Goal: Task Accomplishment & Management: Use online tool/utility

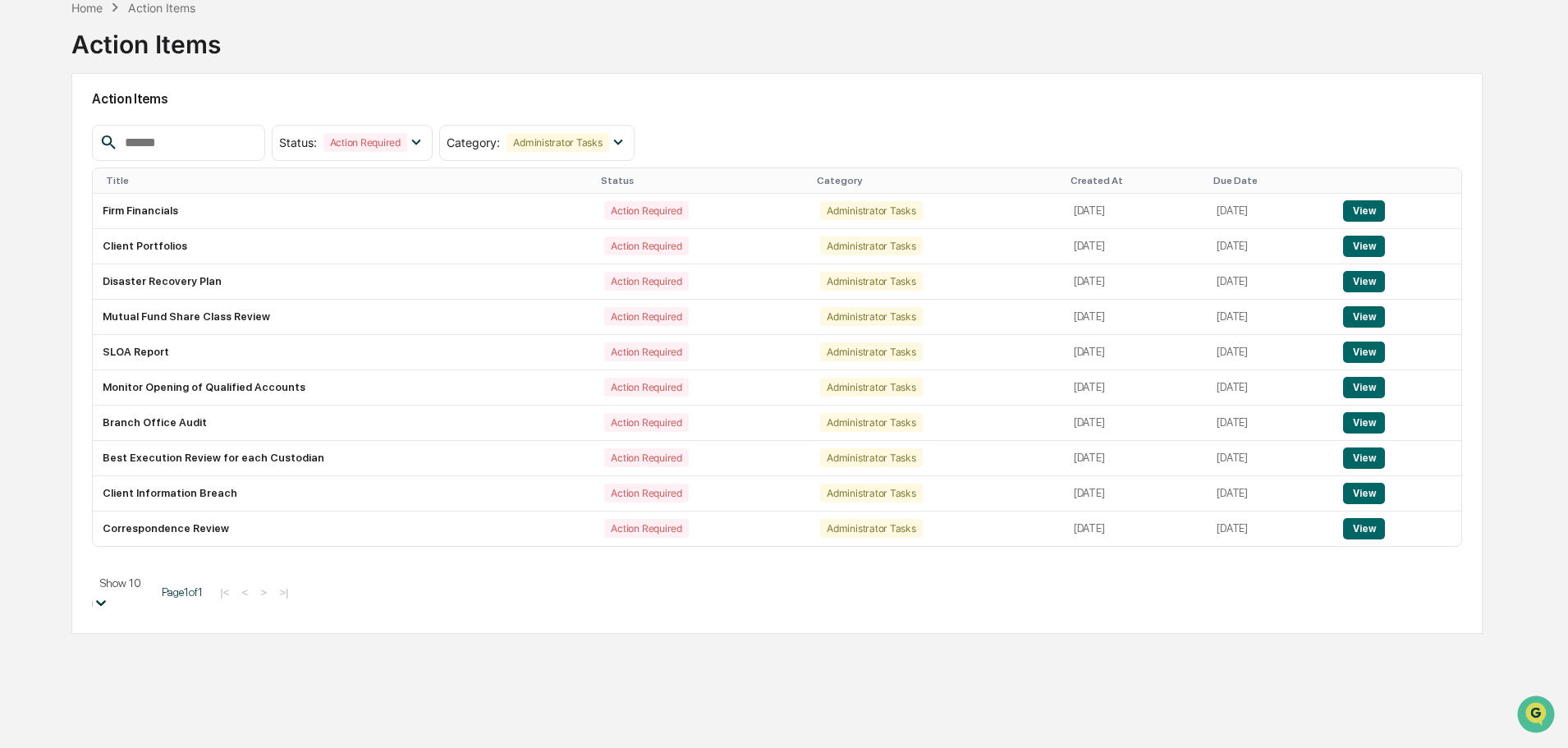
click at [168, 674] on body "Calendar Manage Tasks Reviews Approval Management Company People, Data, Setting…" at bounding box center [784, 373] width 1568 height 920
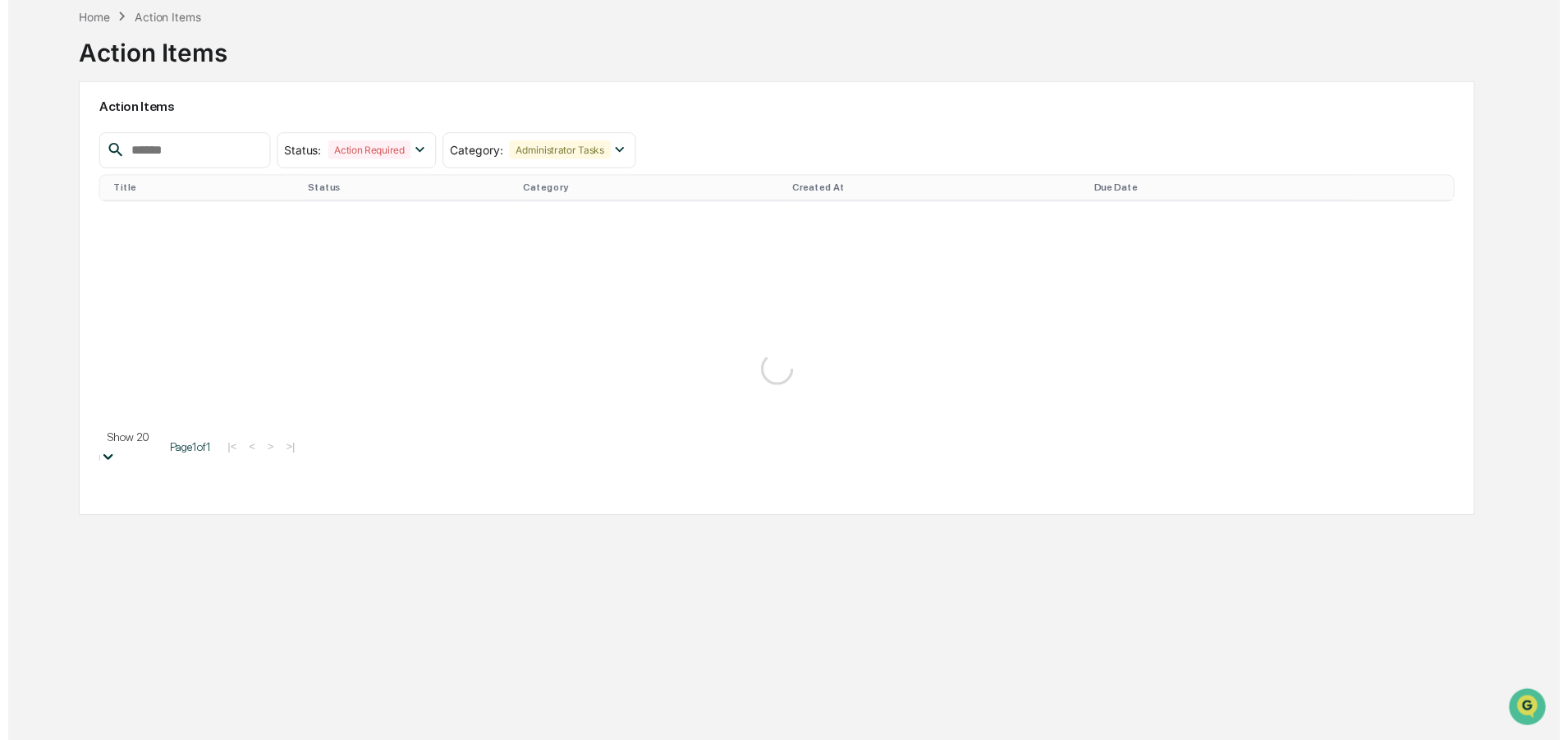
scroll to position [78, 0]
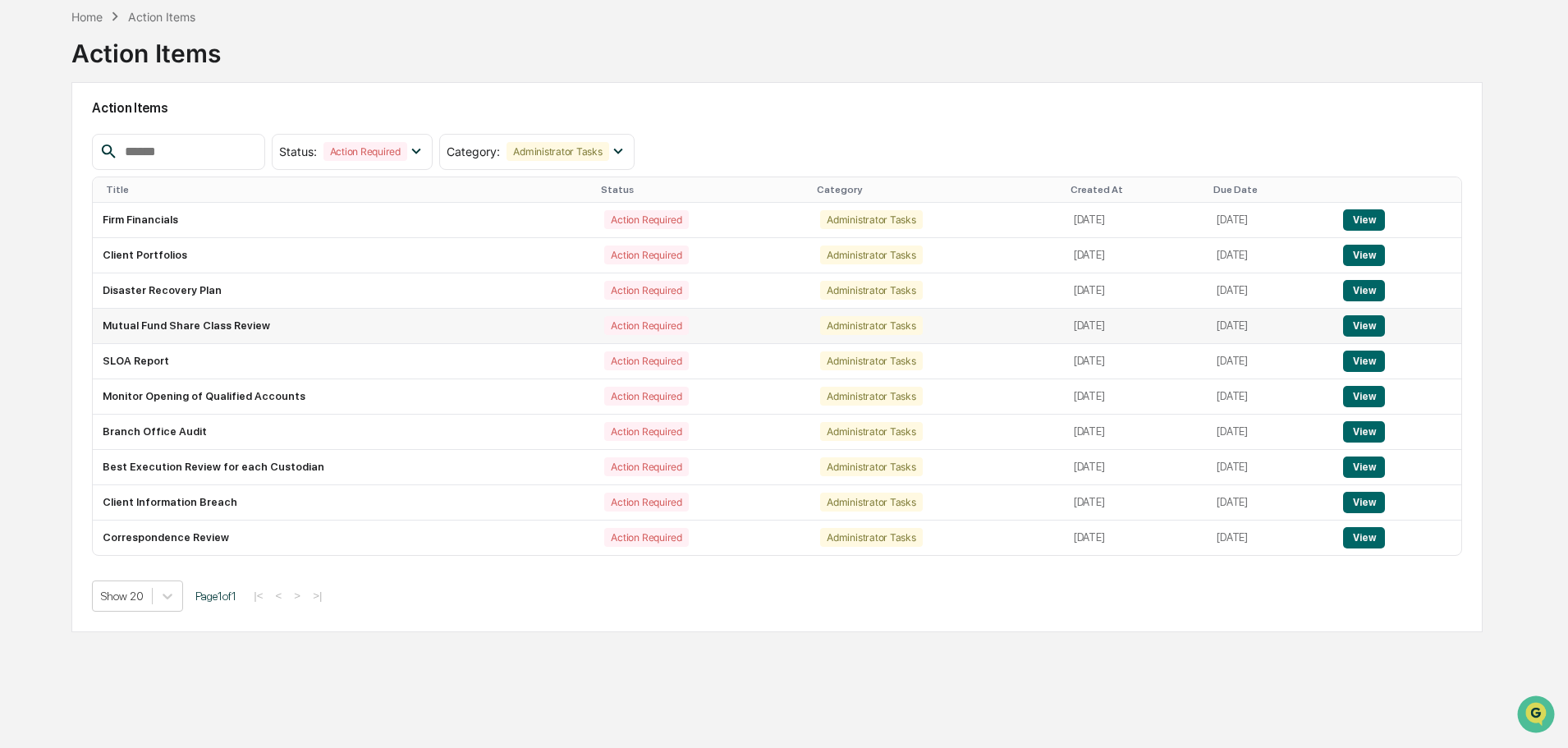
click at [119, 321] on td "Mutual Fund Share Class Review" at bounding box center [343, 326] width 502 height 35
click at [1375, 325] on button "View" at bounding box center [1364, 326] width 42 height 22
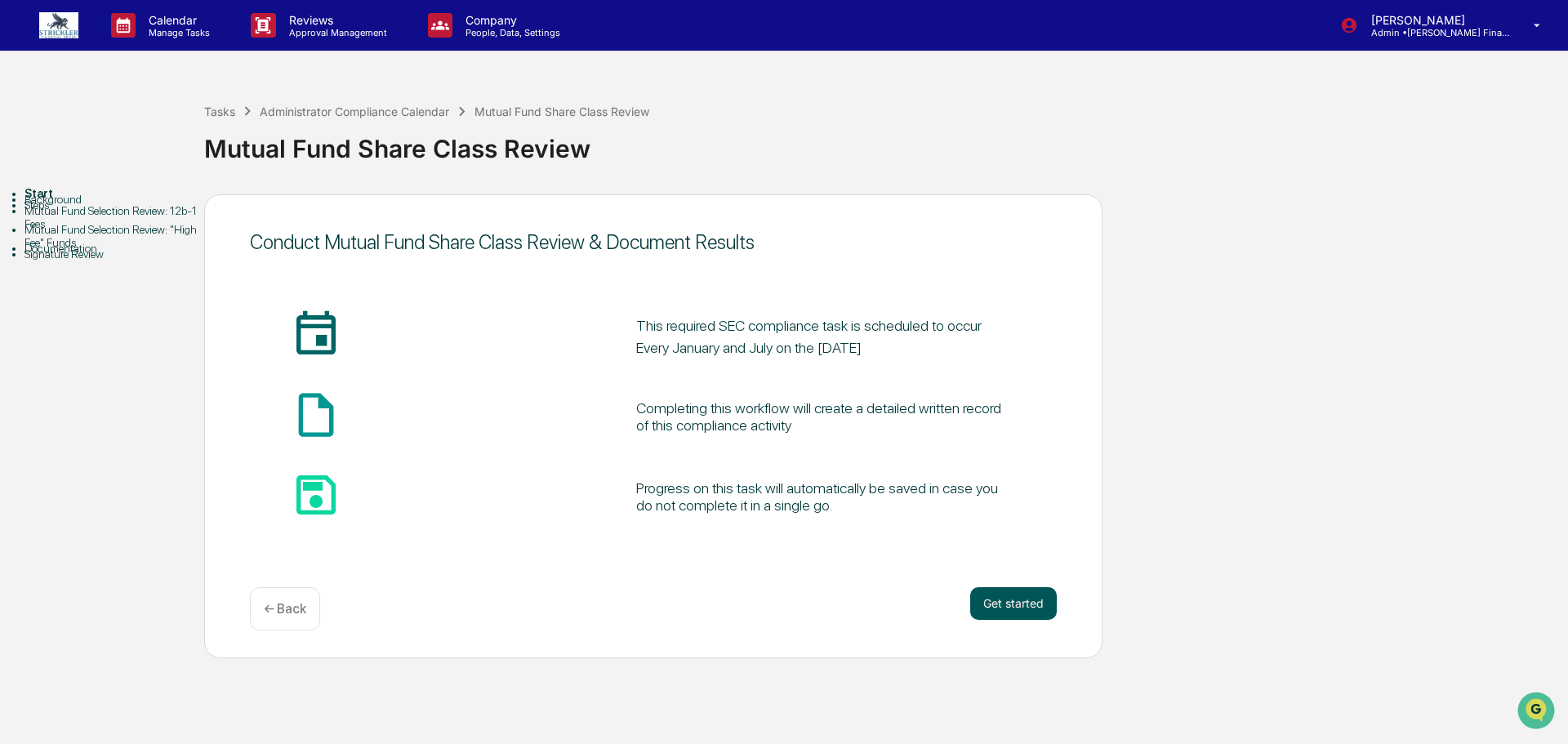
click at [1013, 612] on button "Get started" at bounding box center [1013, 603] width 87 height 33
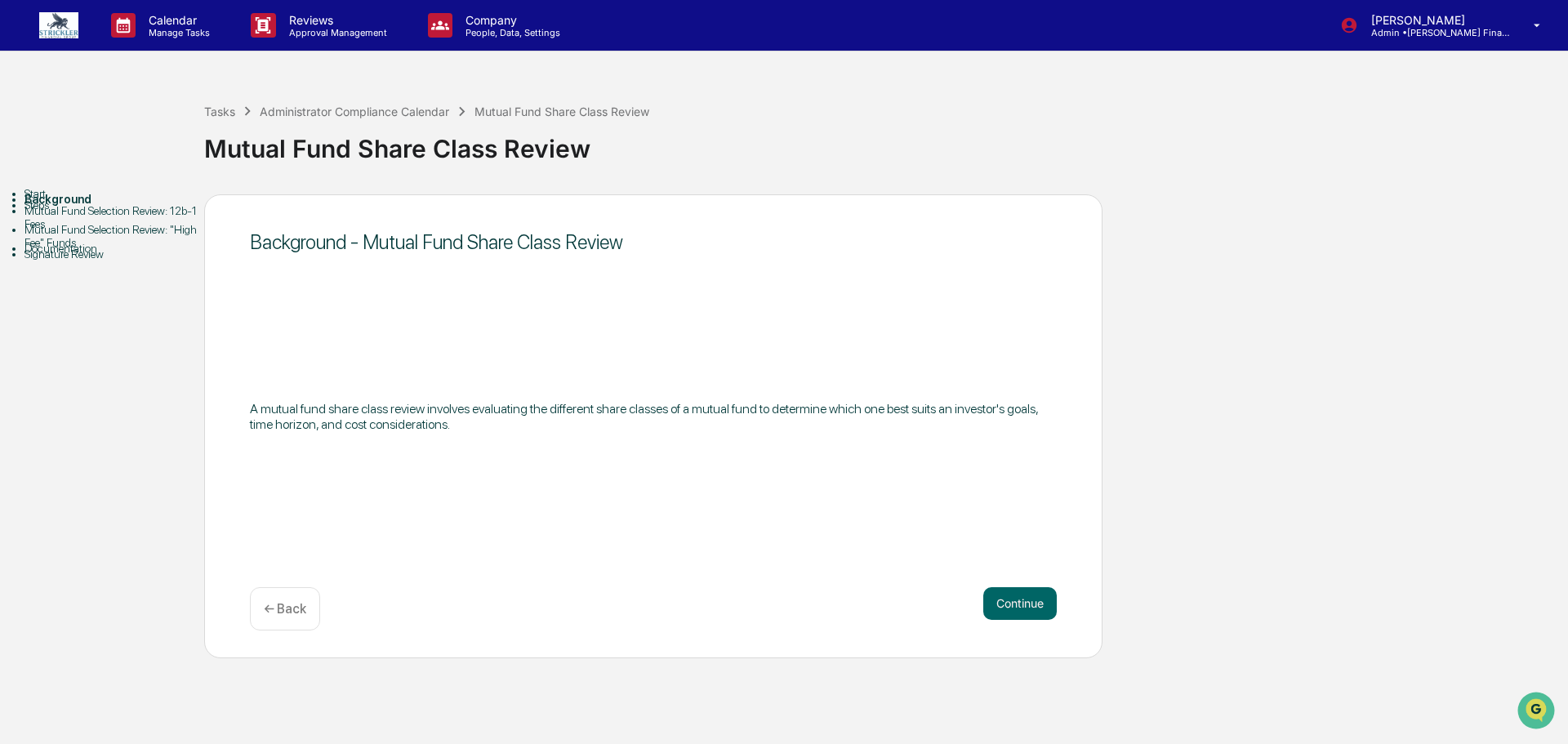
click at [1013, 612] on button "Continue" at bounding box center [1020, 603] width 73 height 33
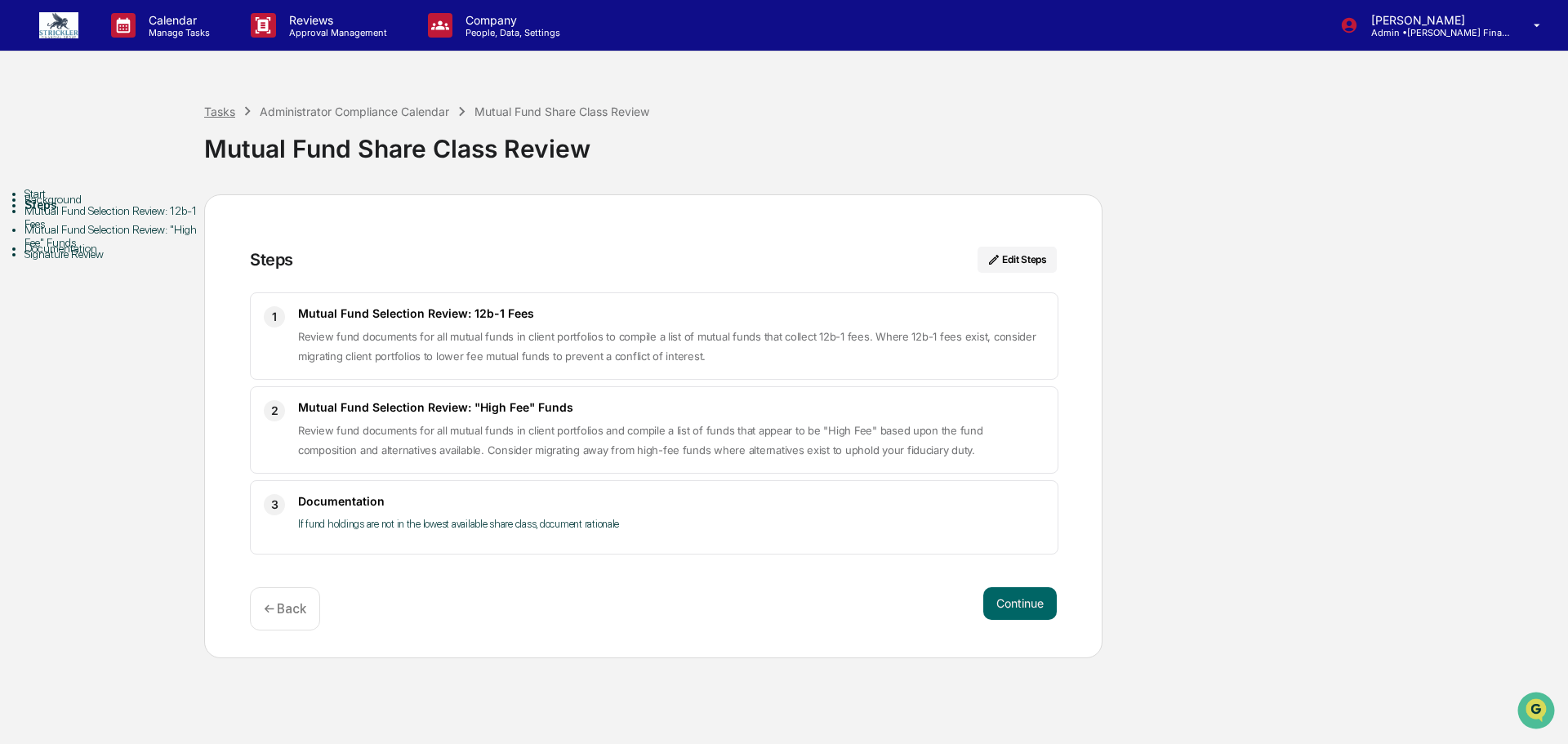
click at [221, 109] on div "Tasks" at bounding box center [220, 112] width 31 height 14
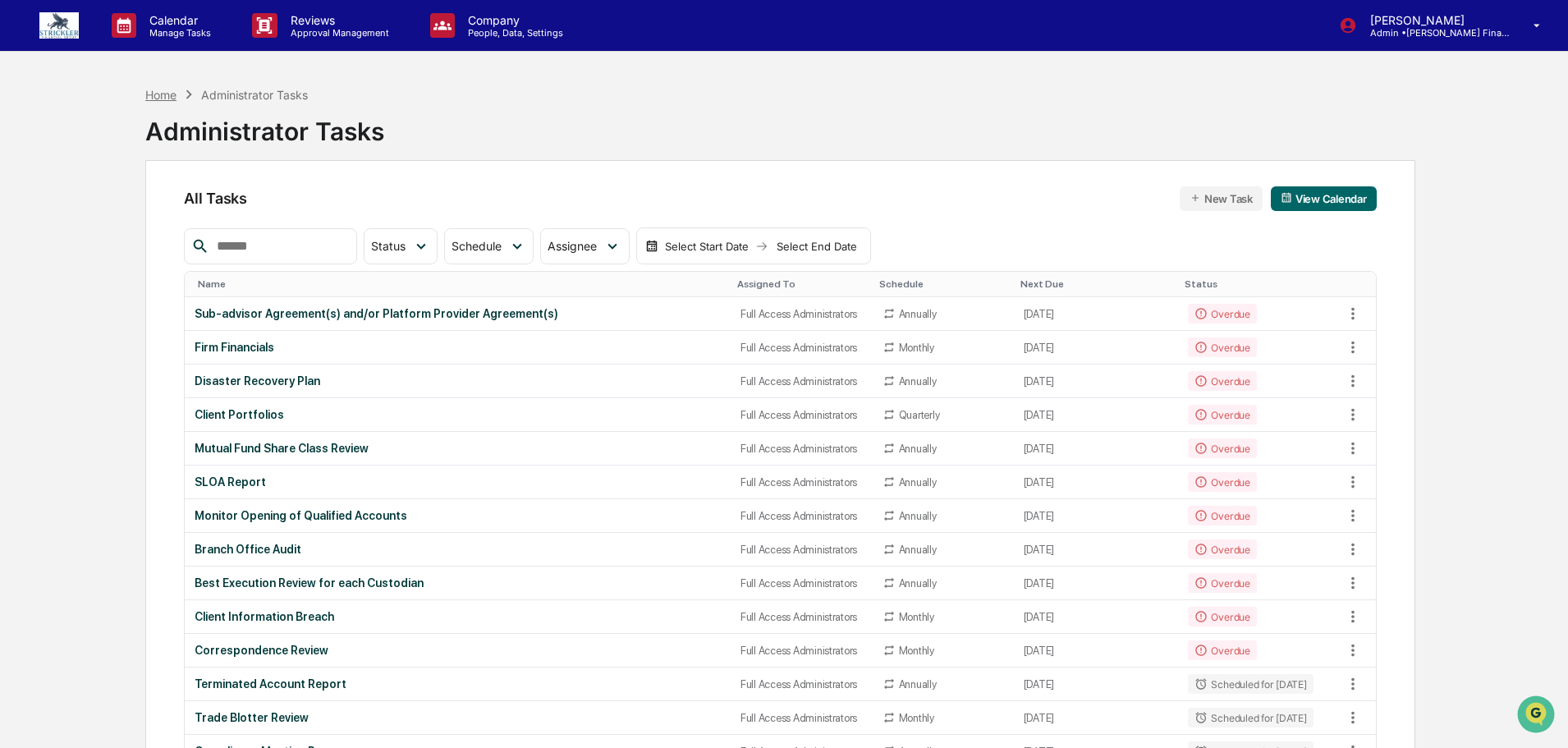
click at [148, 101] on div "Home" at bounding box center [161, 95] width 31 height 14
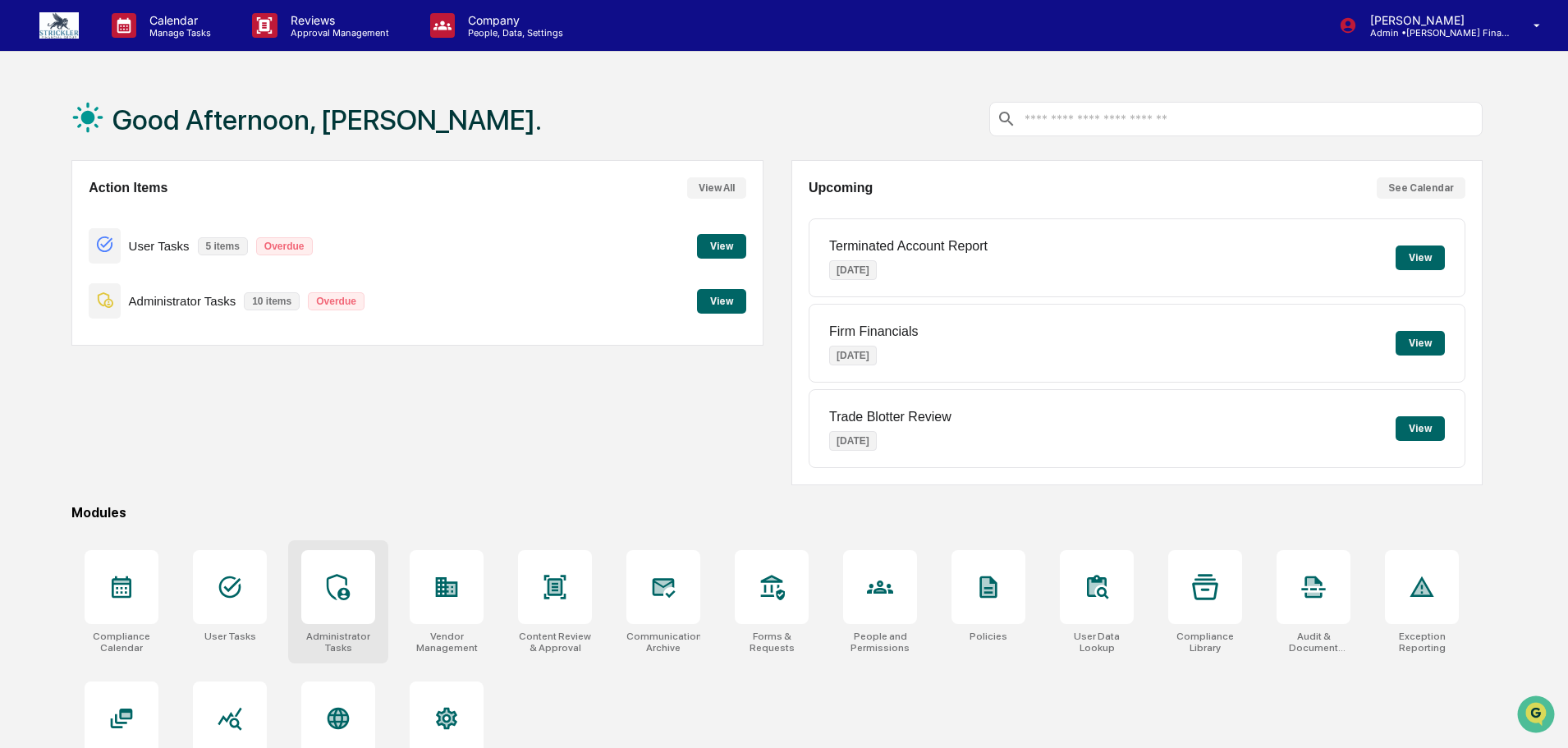
click at [351, 598] on icon at bounding box center [338, 586] width 26 height 26
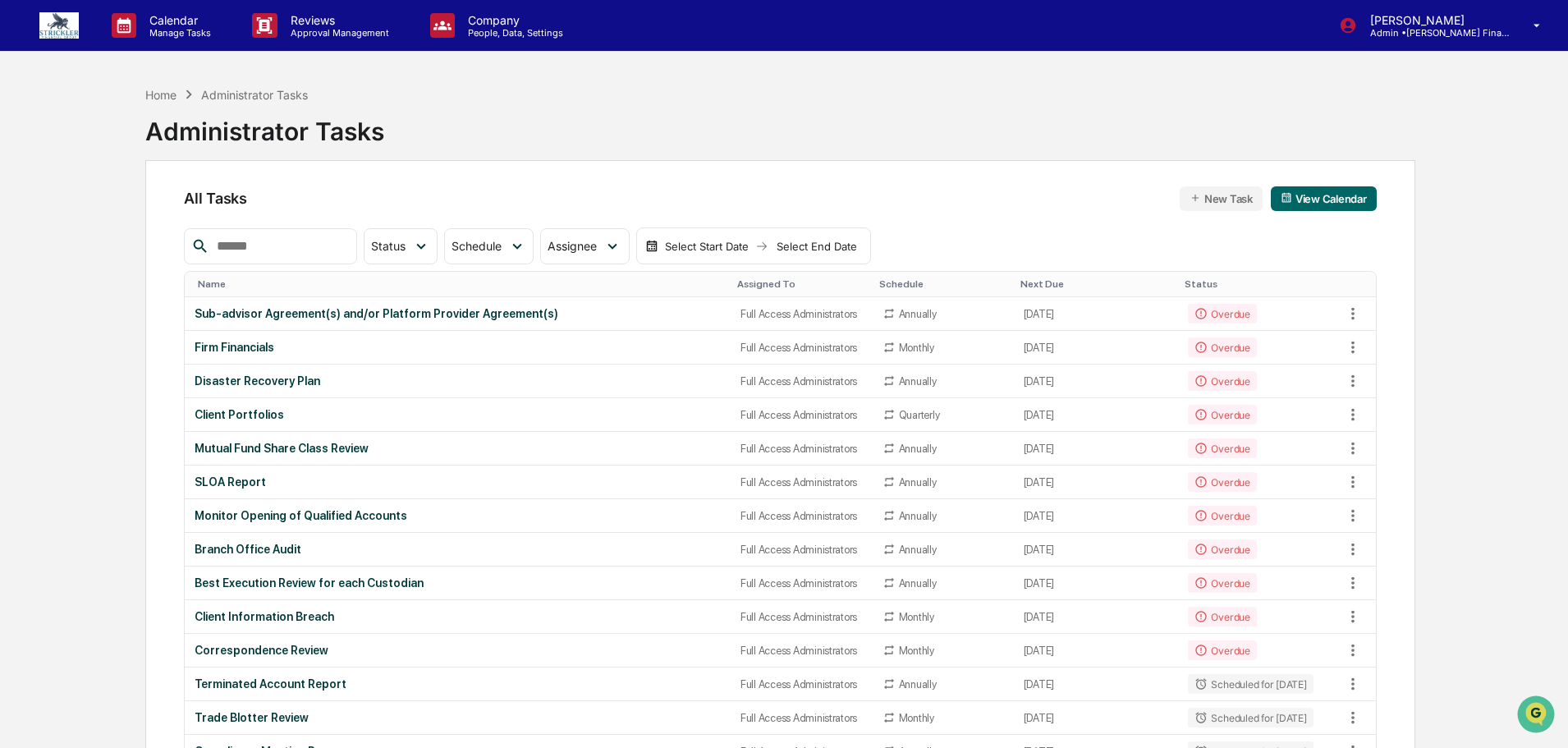
click at [287, 253] on input "text" at bounding box center [279, 246] width 139 height 22
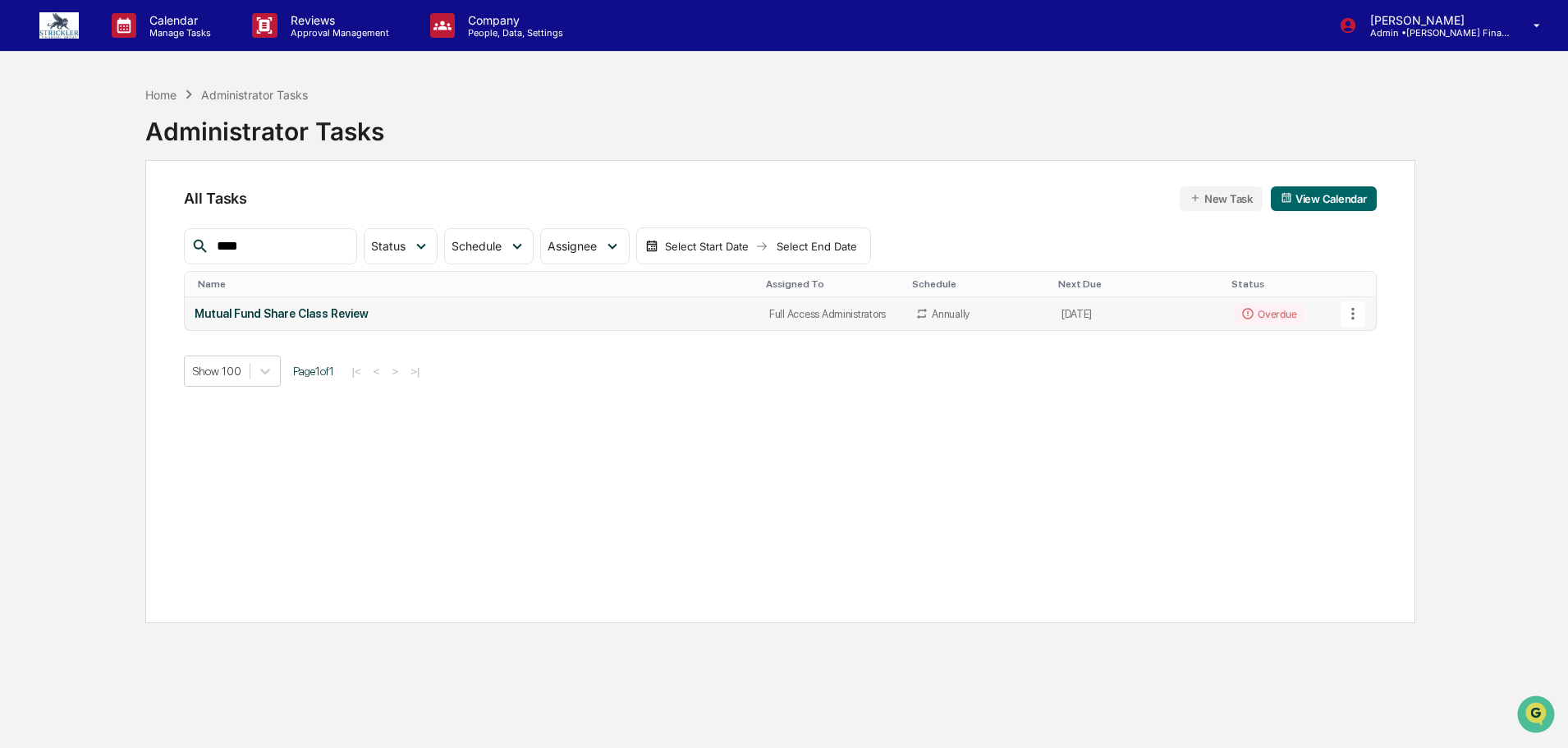
type input "****"
click at [291, 312] on div "Mutual Fund Share Class Review" at bounding box center [471, 313] width 554 height 13
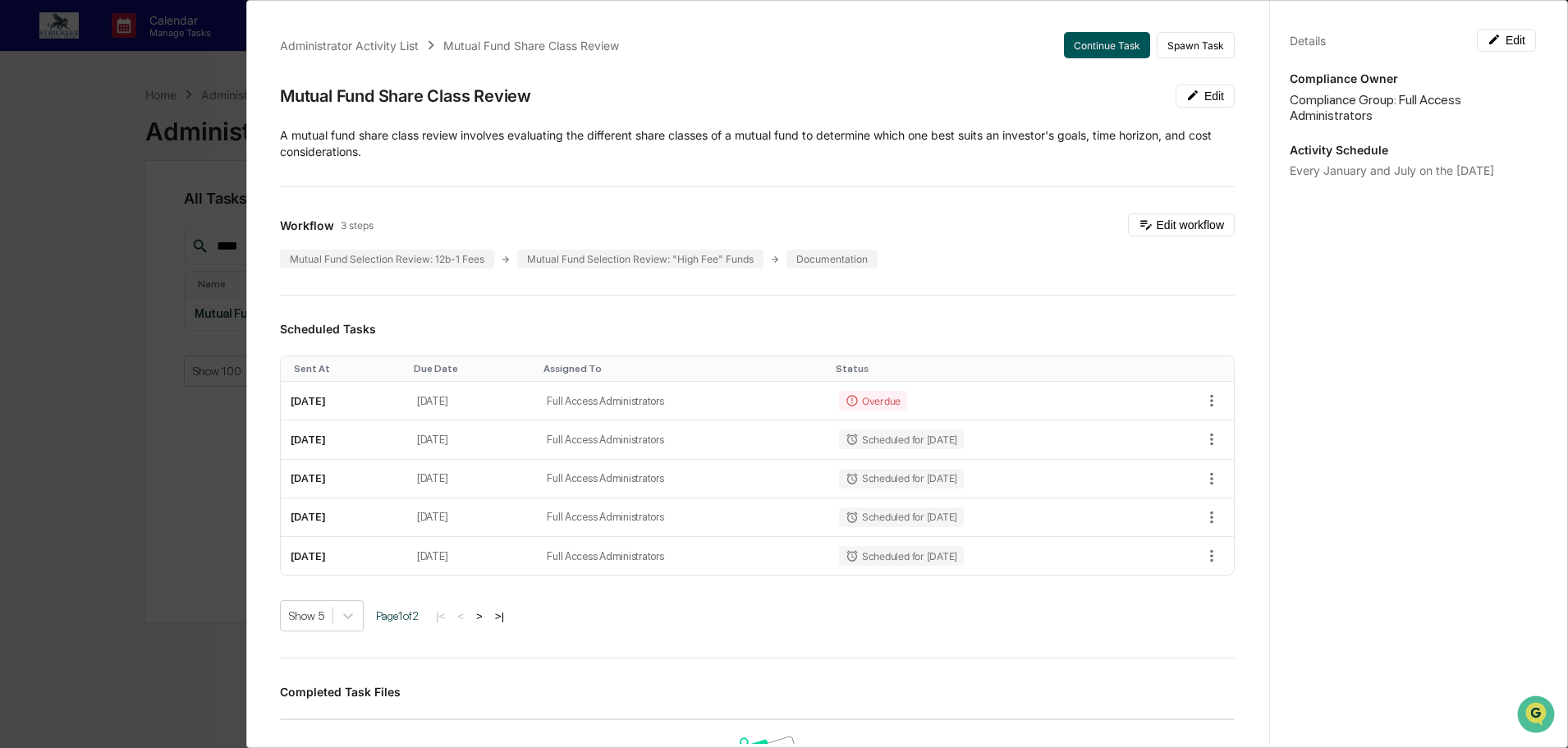
click at [1089, 42] on button "Continue Task" at bounding box center [1107, 45] width 86 height 26
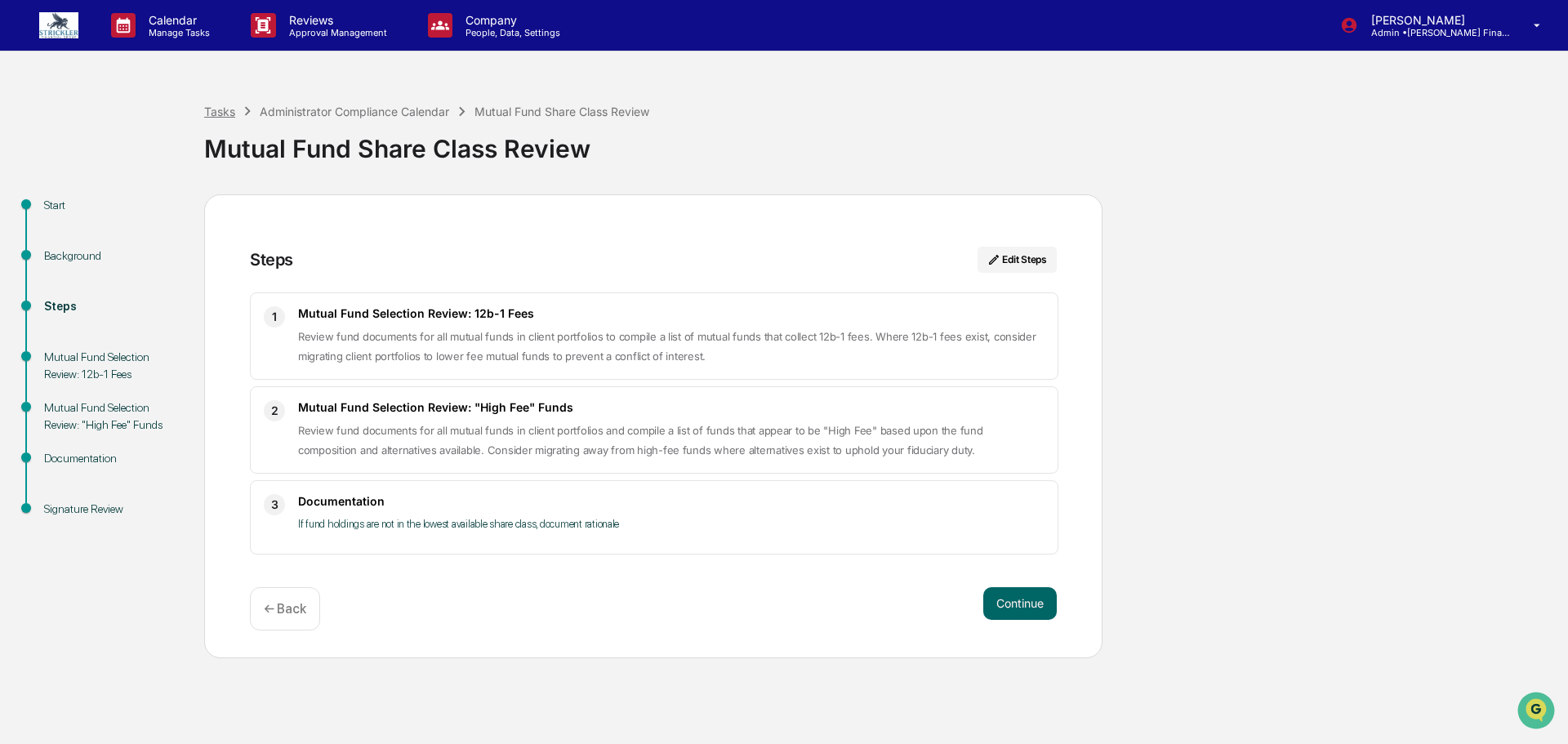
click at [207, 110] on div "Tasks" at bounding box center [220, 112] width 31 height 14
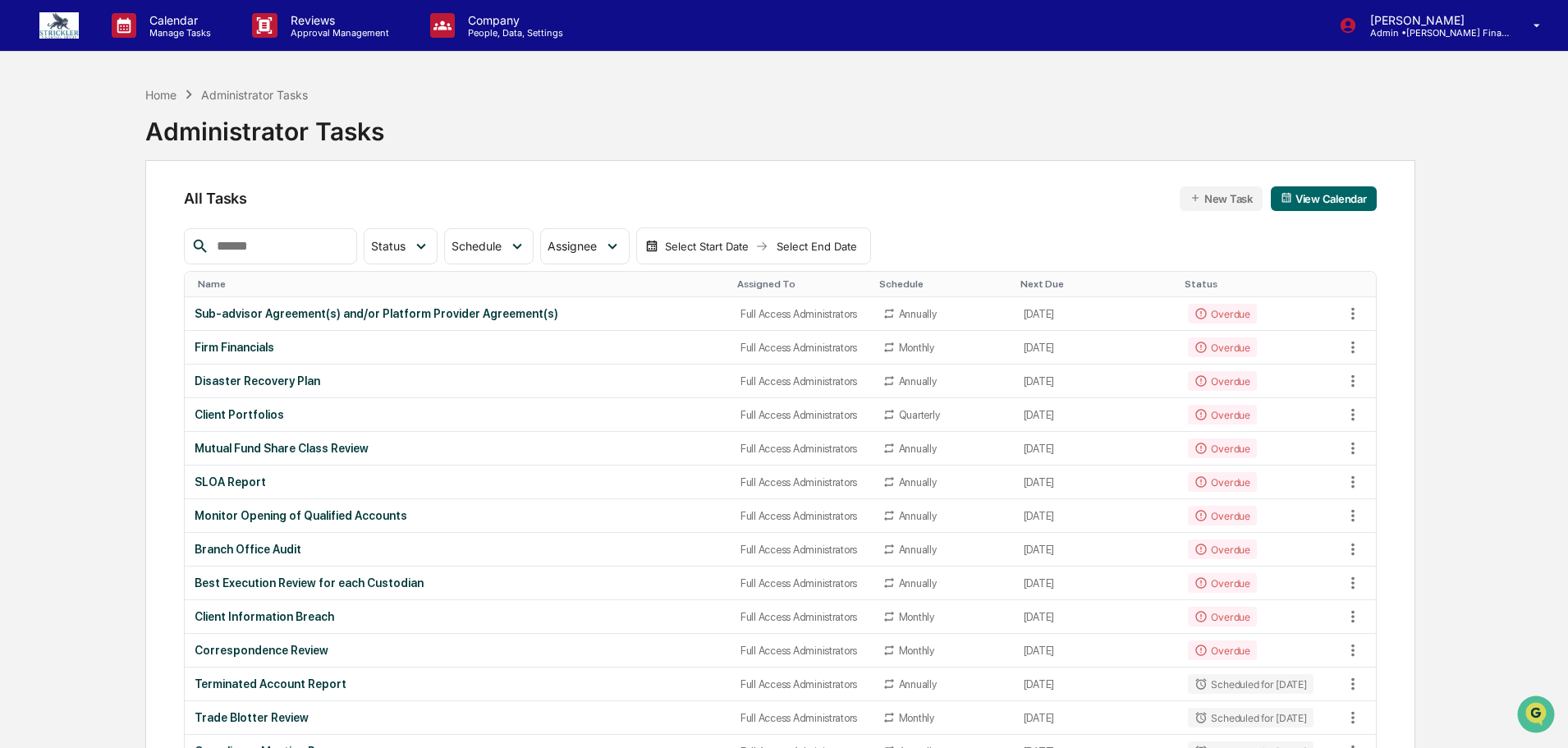
click at [66, 25] on img at bounding box center [59, 25] width 40 height 26
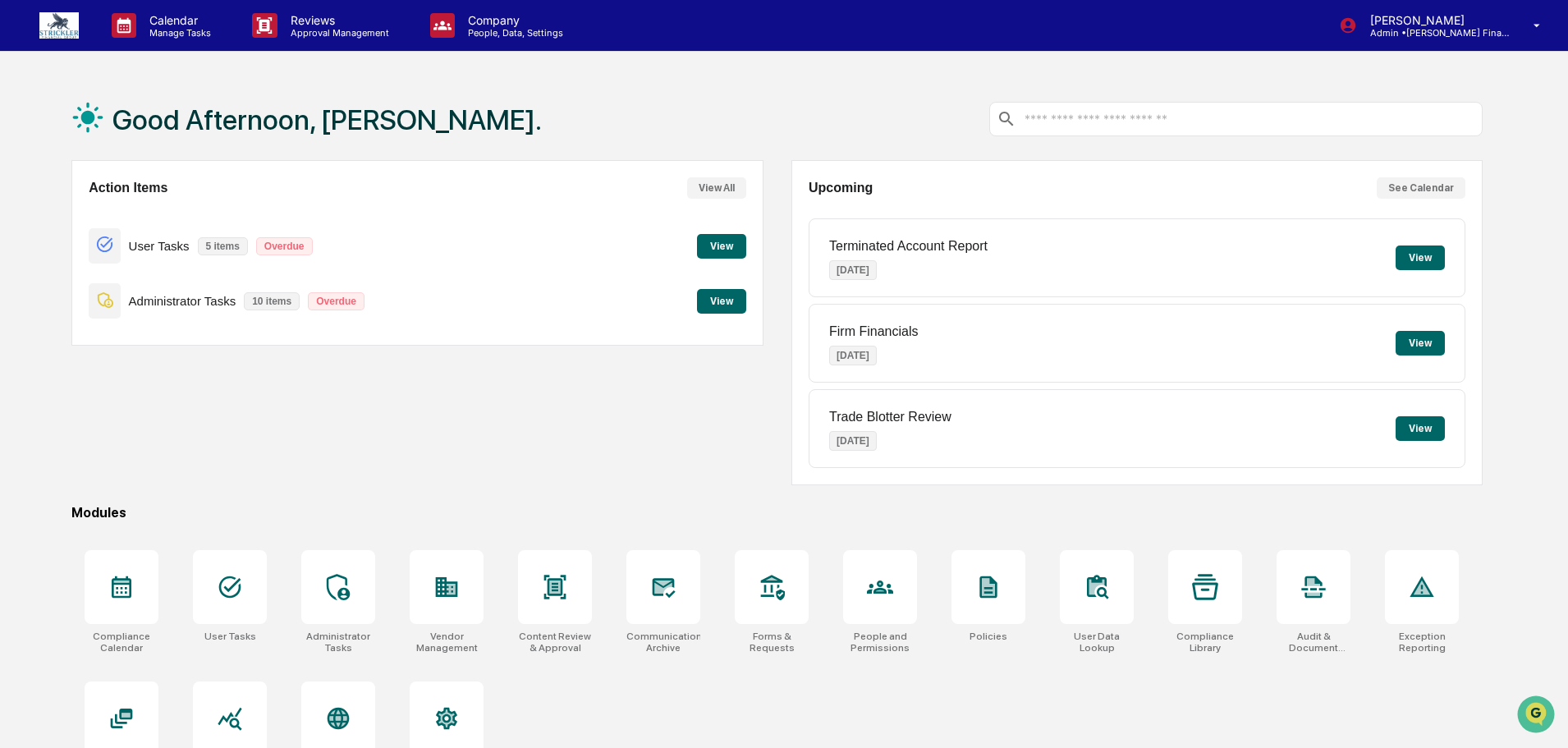
click at [733, 306] on button "View" at bounding box center [721, 301] width 49 height 24
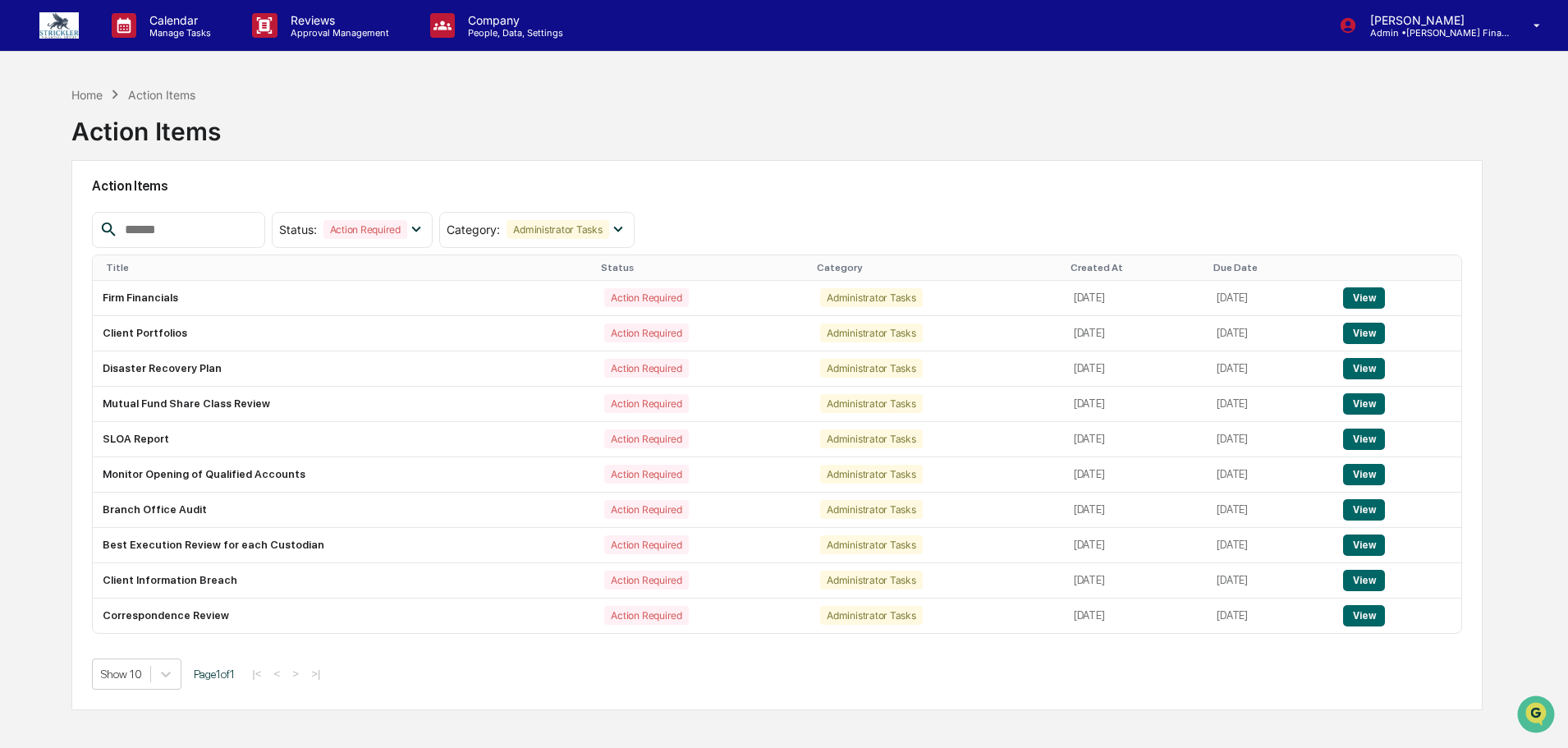
click at [97, 85] on div "Home Action Items" at bounding box center [133, 94] width 123 height 18
click at [89, 95] on div "Home" at bounding box center [87, 95] width 31 height 14
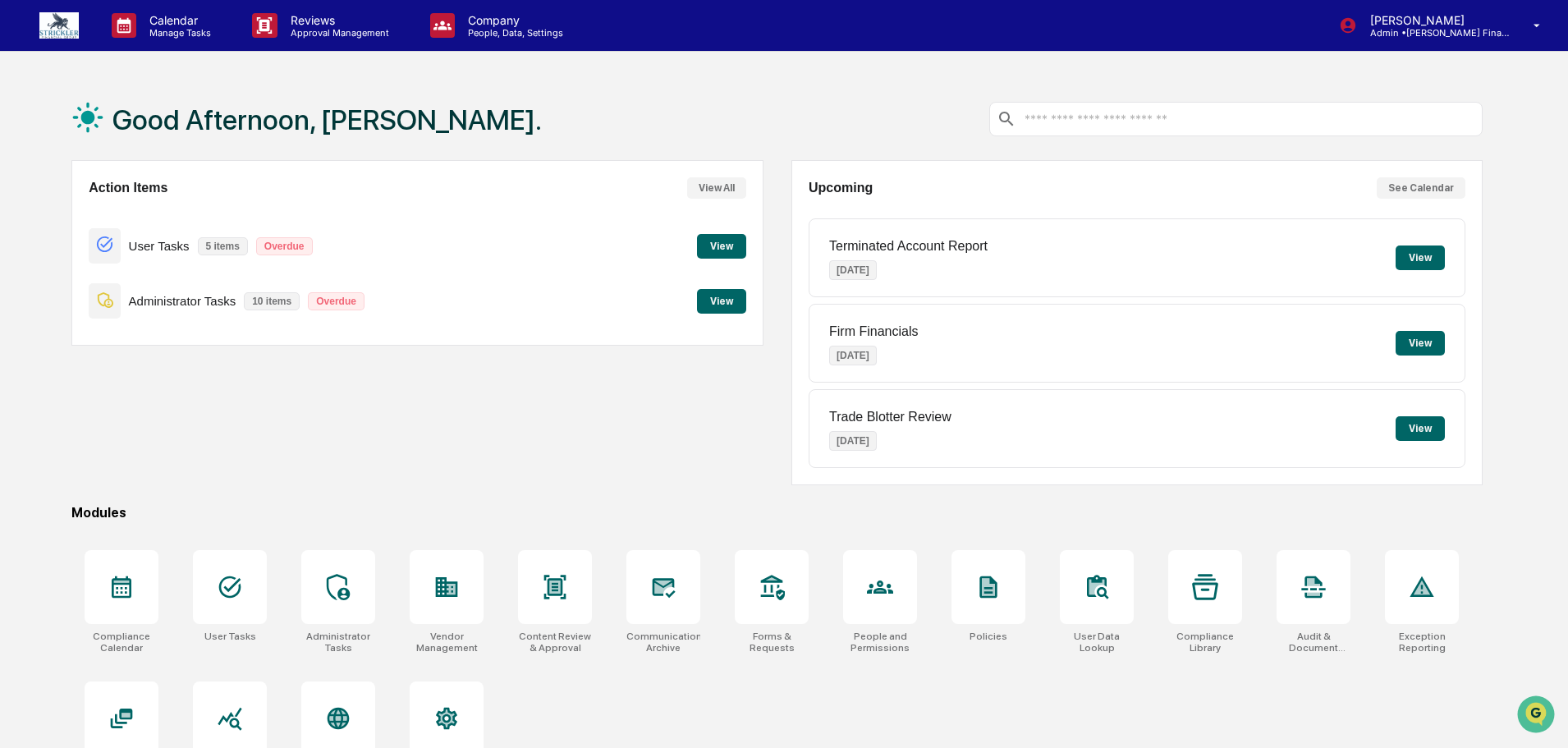
click at [704, 244] on button "View" at bounding box center [721, 246] width 49 height 24
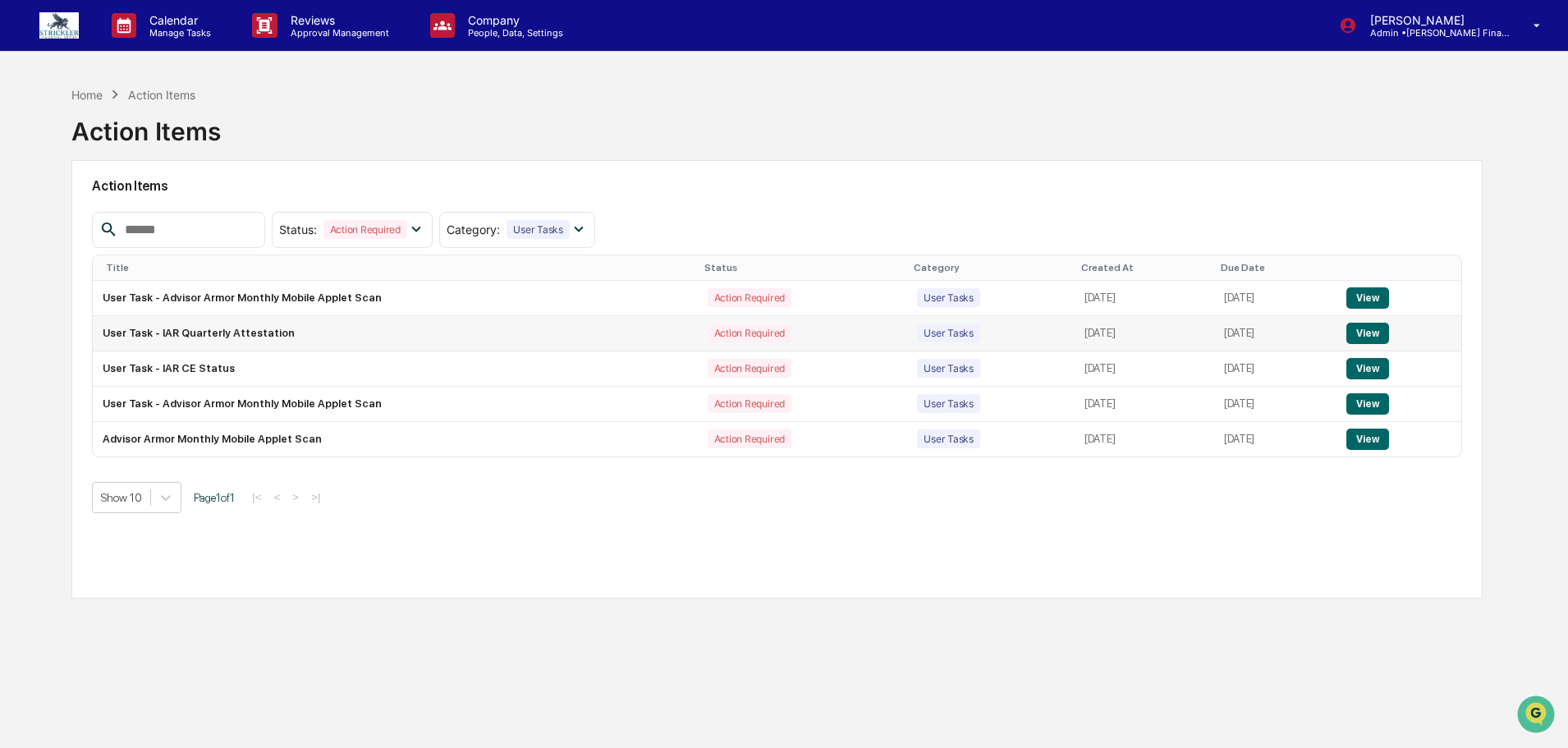
click at [1382, 328] on button "View" at bounding box center [1367, 333] width 42 height 22
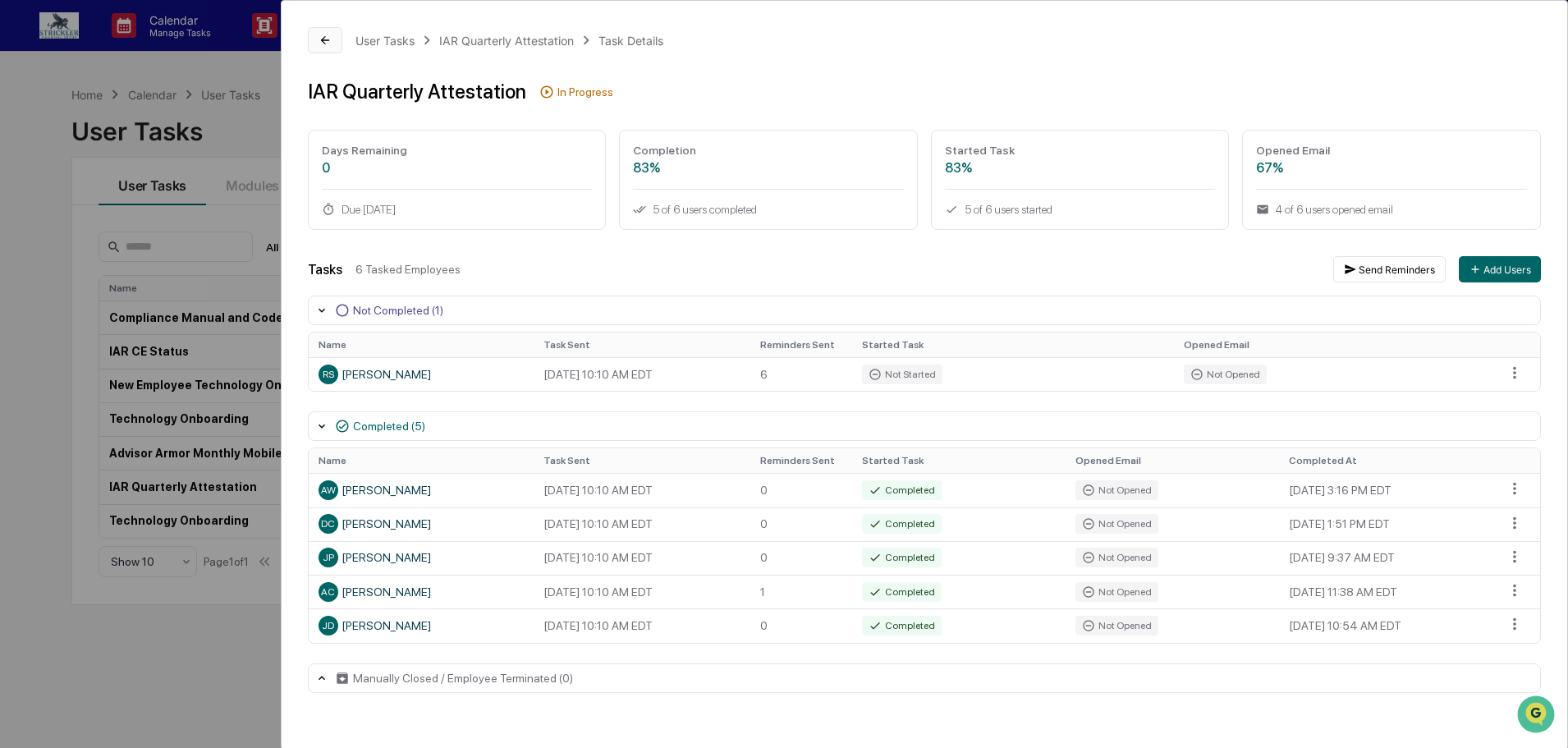
click at [323, 34] on icon at bounding box center [325, 40] width 13 height 13
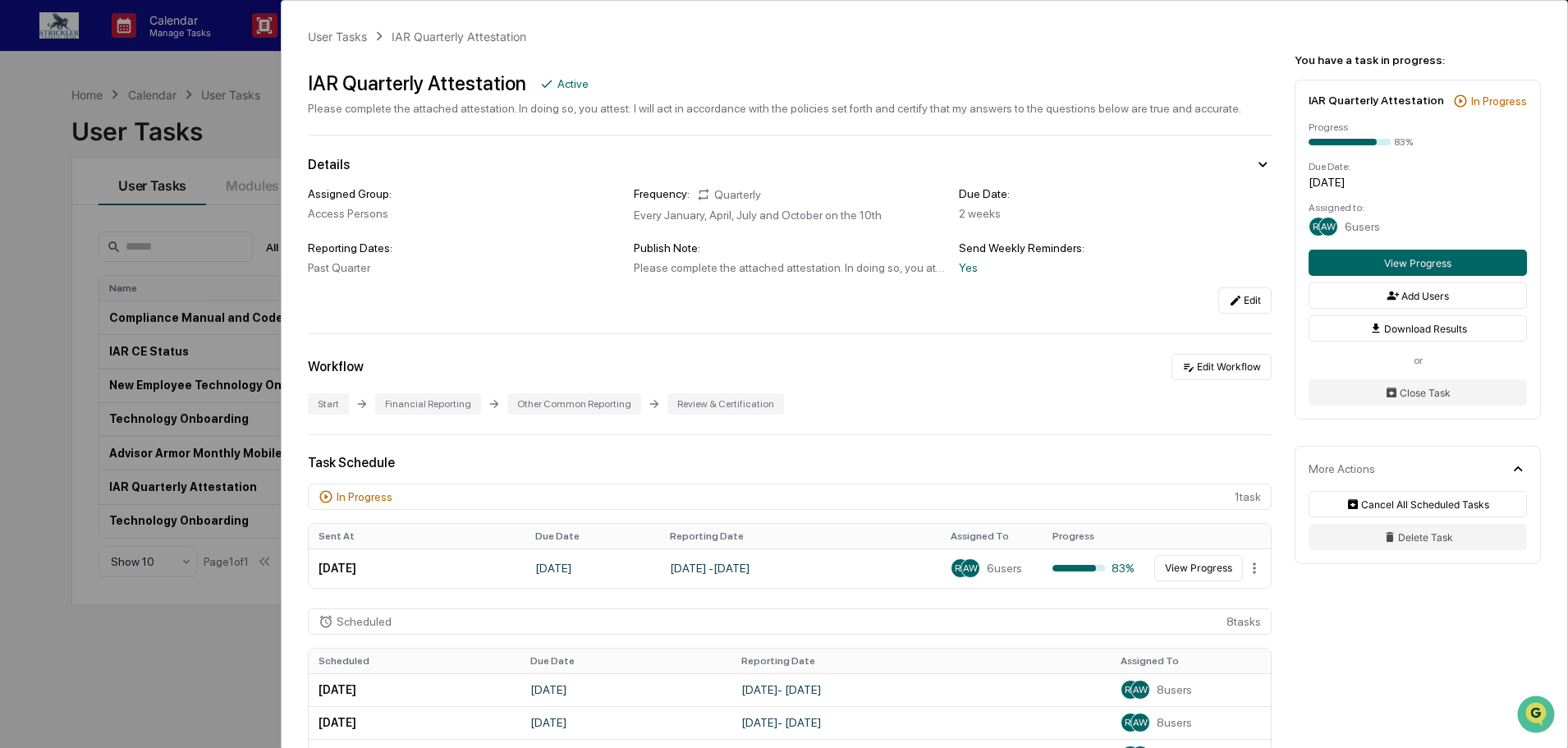
click at [84, 86] on div "User Tasks IAR Quarterly Attestation IAR Quarterly Attestation Active Please co…" at bounding box center [784, 374] width 1568 height 748
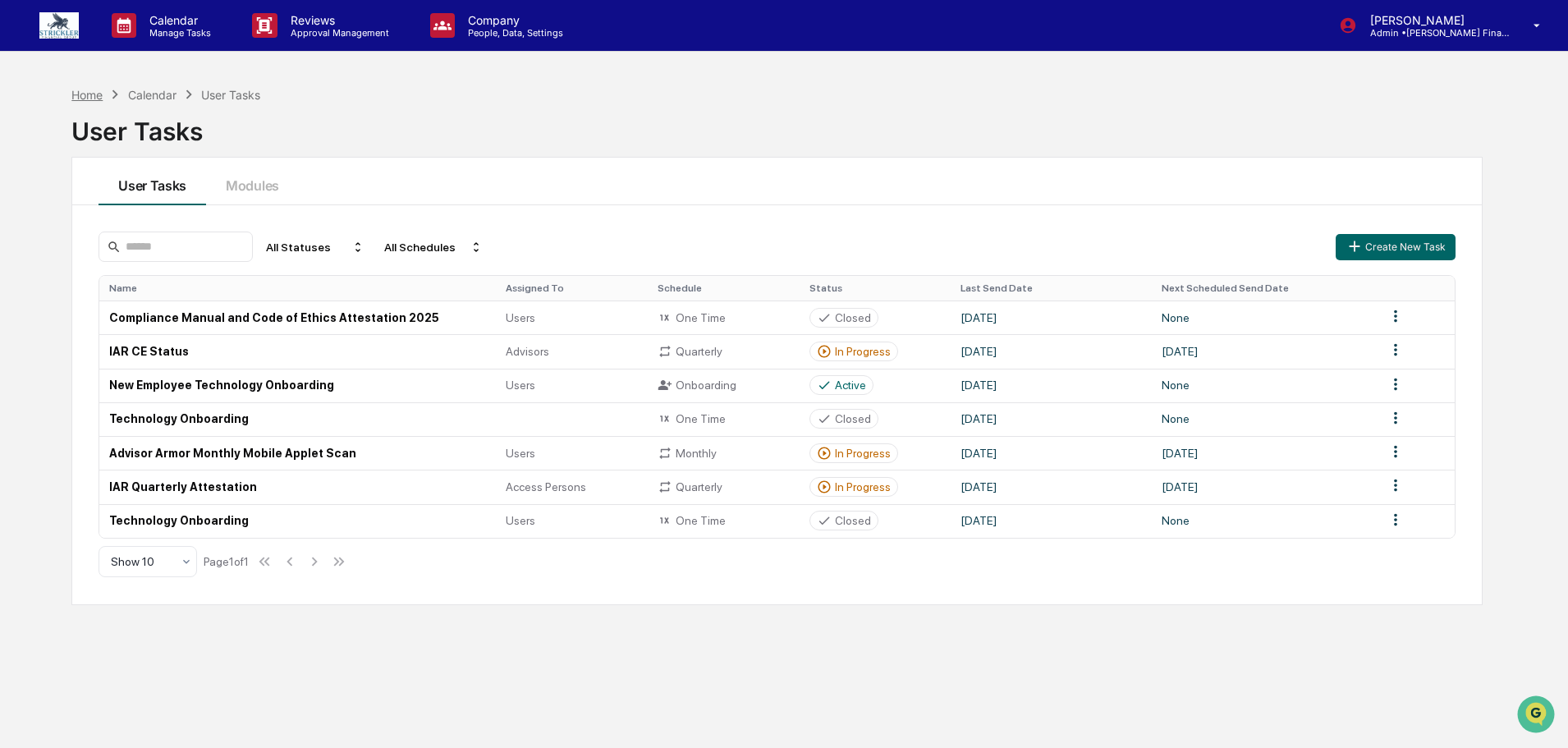
click at [87, 96] on div "Home" at bounding box center [87, 95] width 31 height 14
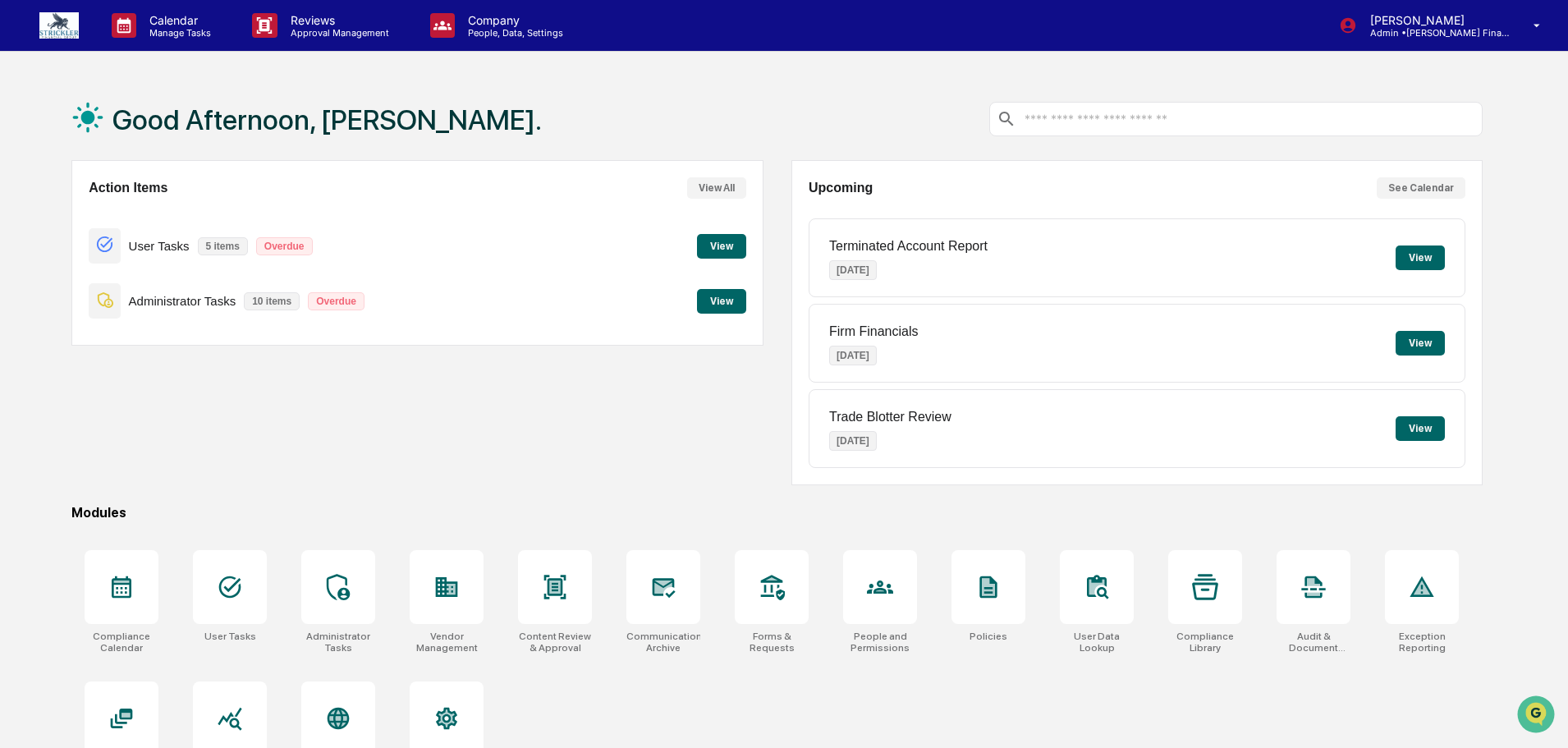
click at [725, 241] on button "View" at bounding box center [721, 246] width 49 height 24
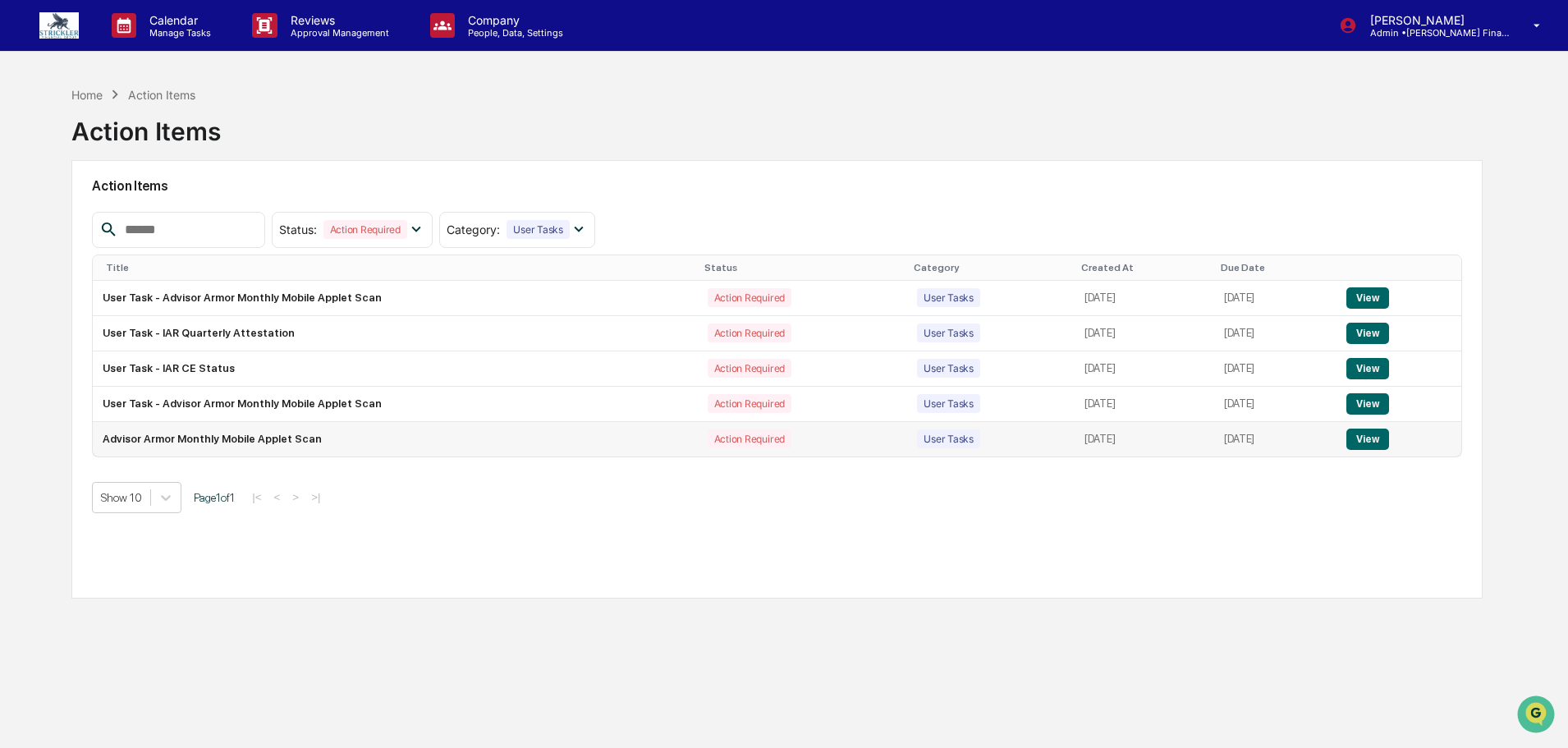
click at [1411, 428] on td "View" at bounding box center [1398, 439] width 125 height 34
click at [1387, 444] on button "View" at bounding box center [1367, 439] width 42 height 22
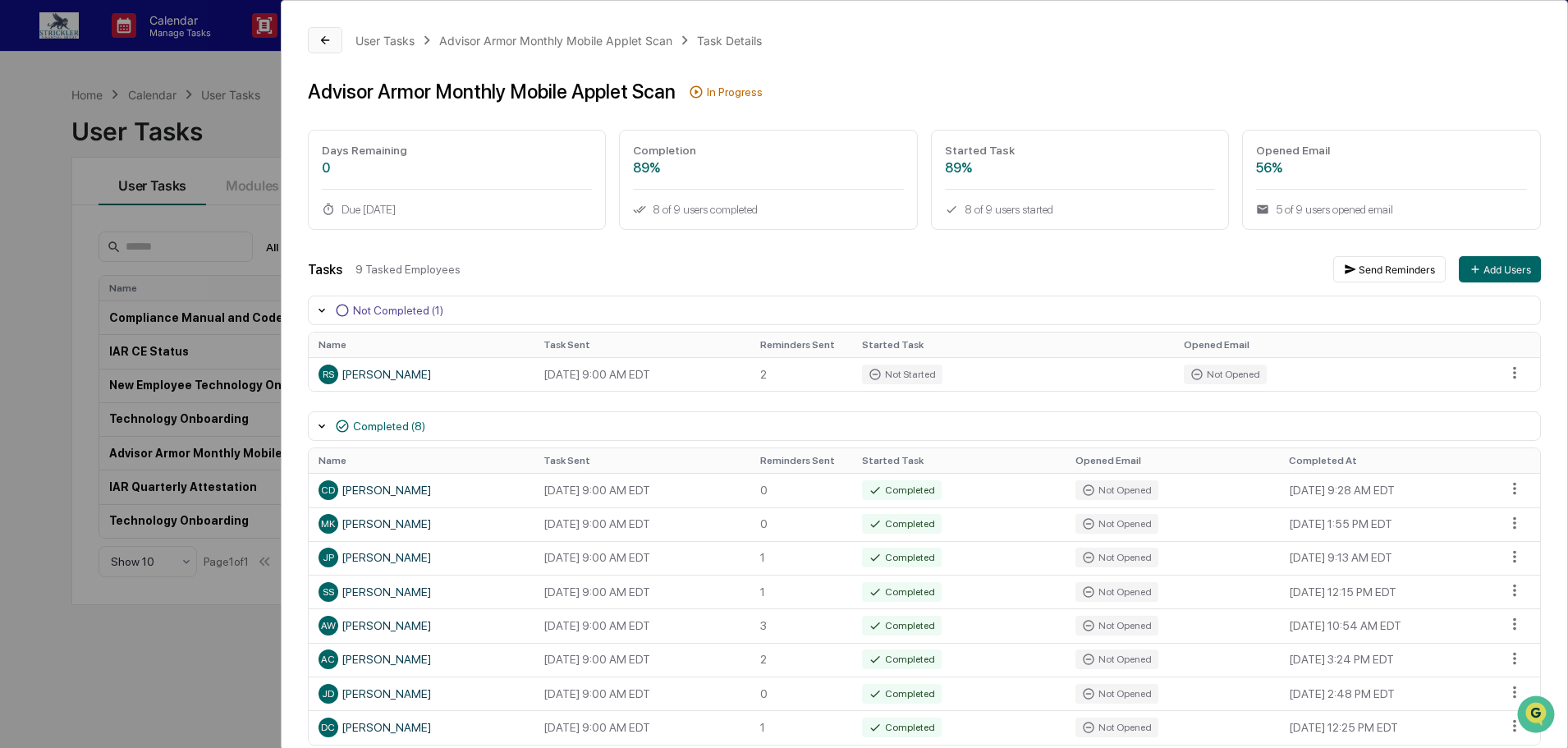
click at [322, 40] on icon at bounding box center [325, 40] width 13 height 13
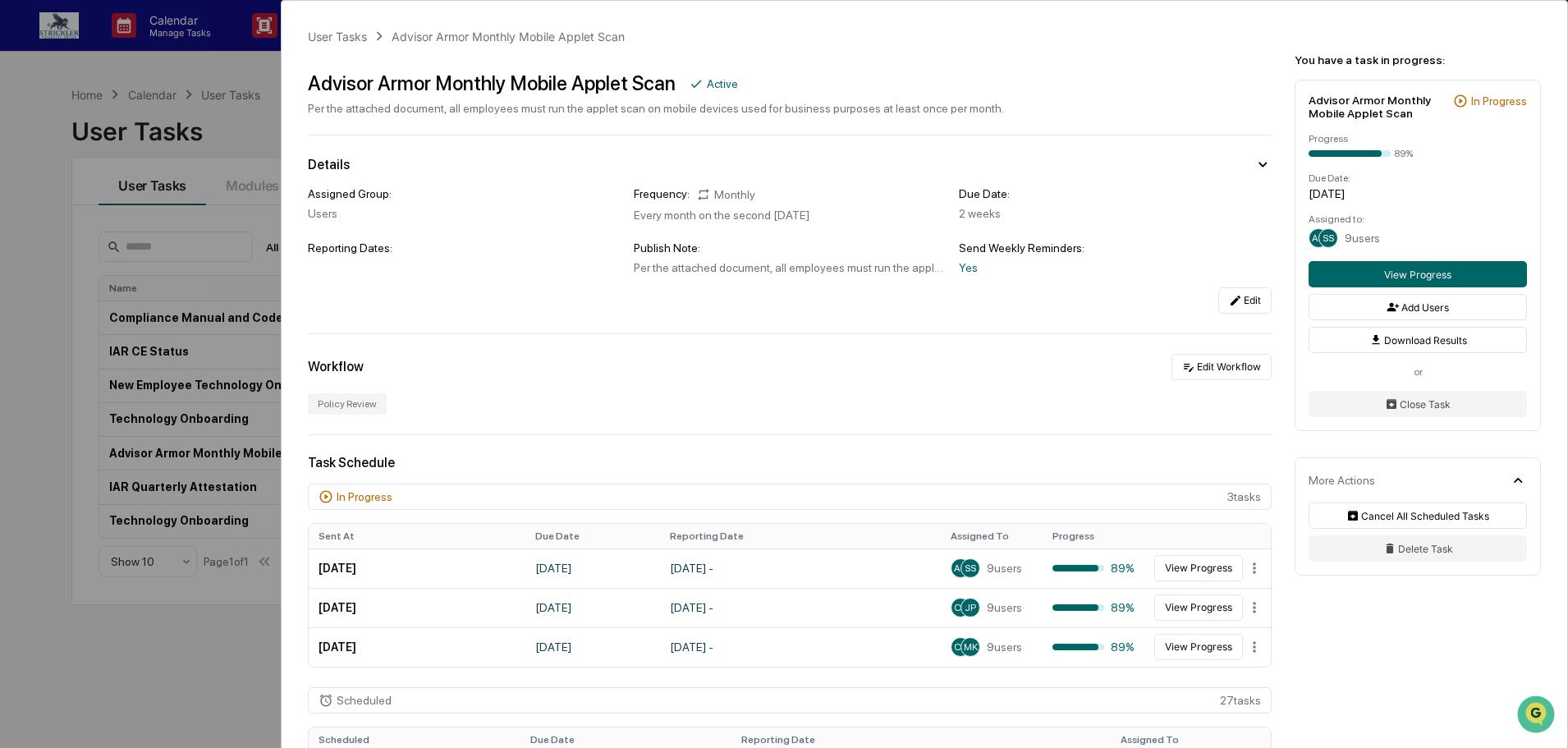
click at [7, 146] on div "User Tasks Advisor Armor Monthly Mobile Applet Scan Advisor Armor Monthly Mobil…" at bounding box center [784, 374] width 1568 height 748
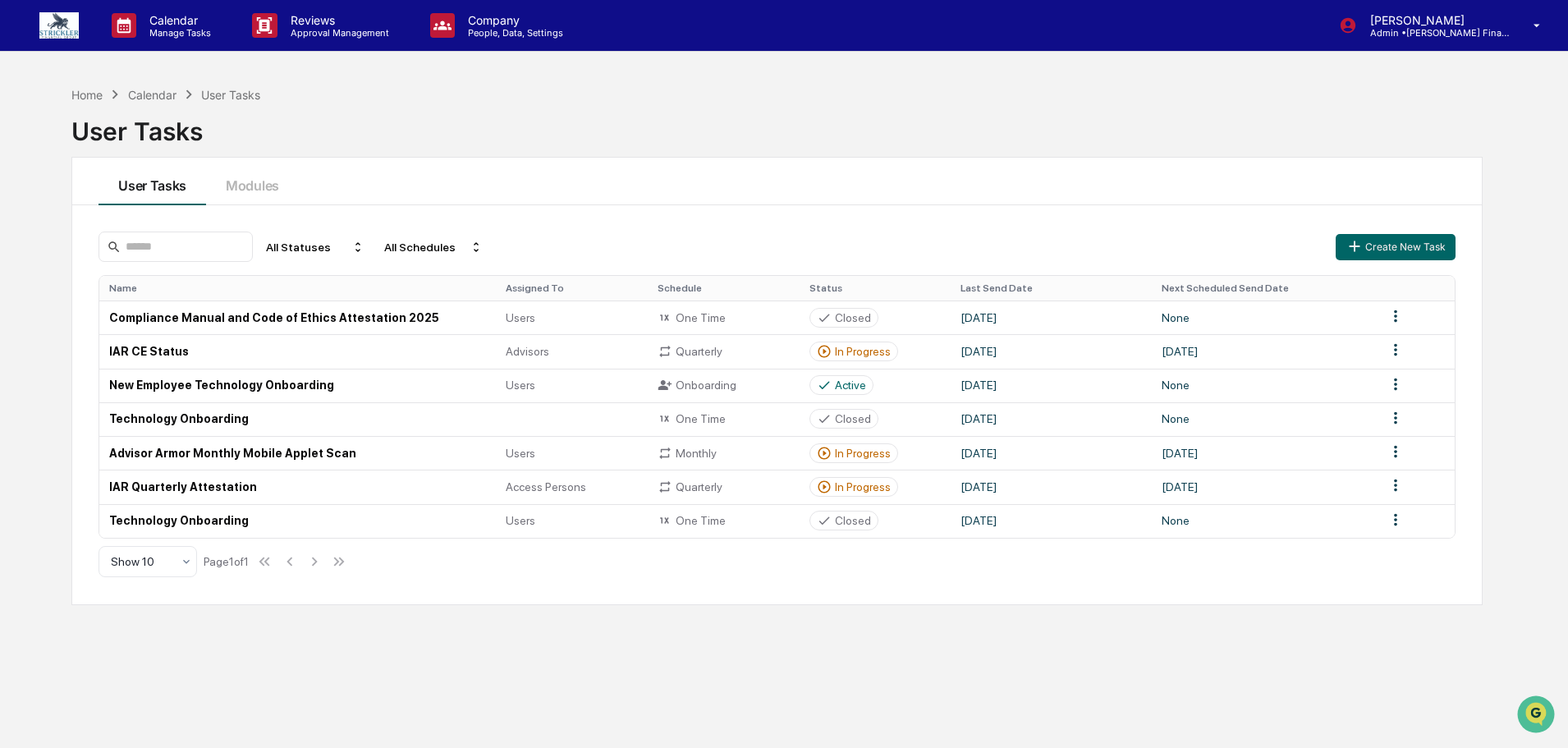
click at [98, 85] on div "Home Calendar User Tasks" at bounding box center [166, 94] width 189 height 18
click at [93, 91] on div "Home" at bounding box center [87, 95] width 31 height 14
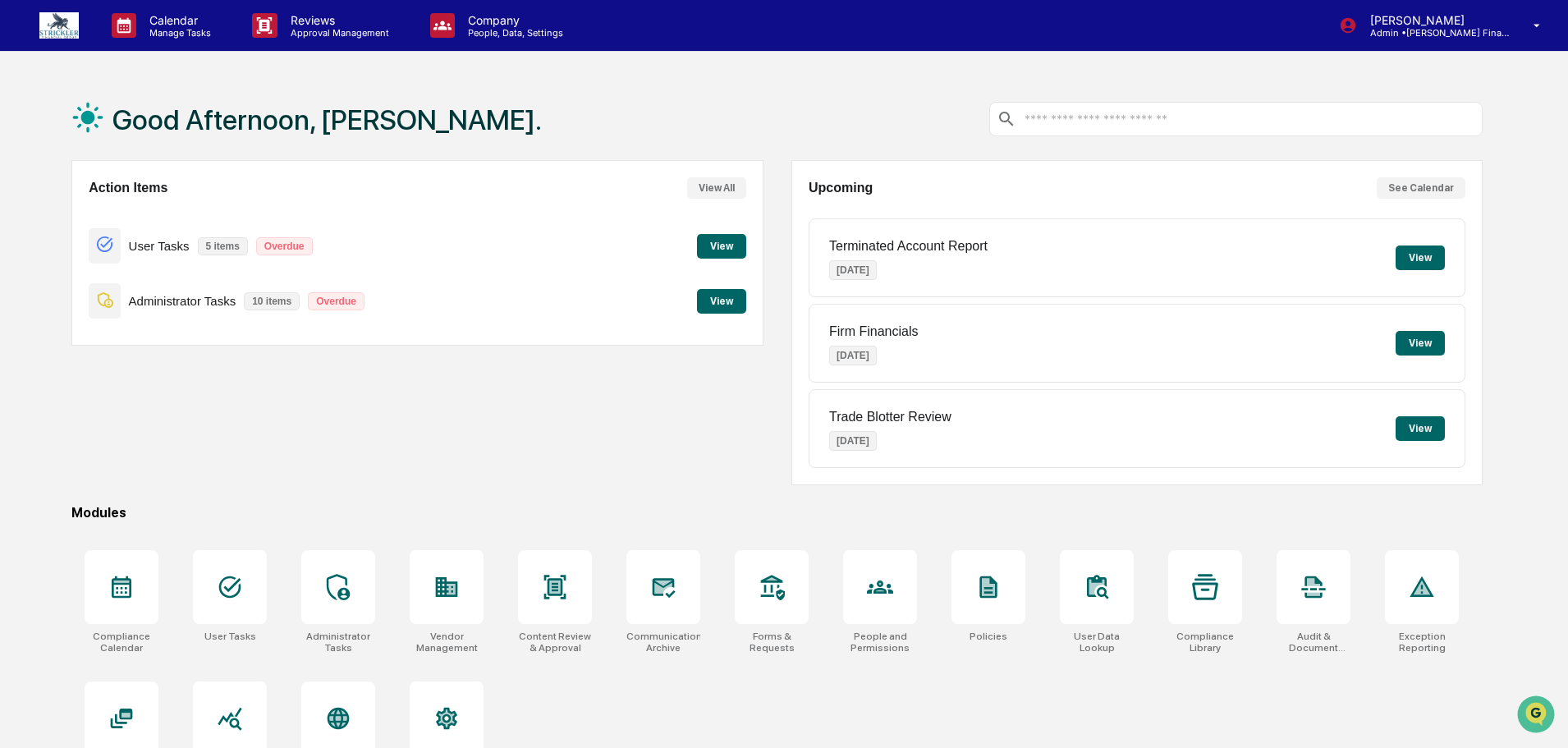
click at [725, 302] on button "View" at bounding box center [721, 301] width 49 height 24
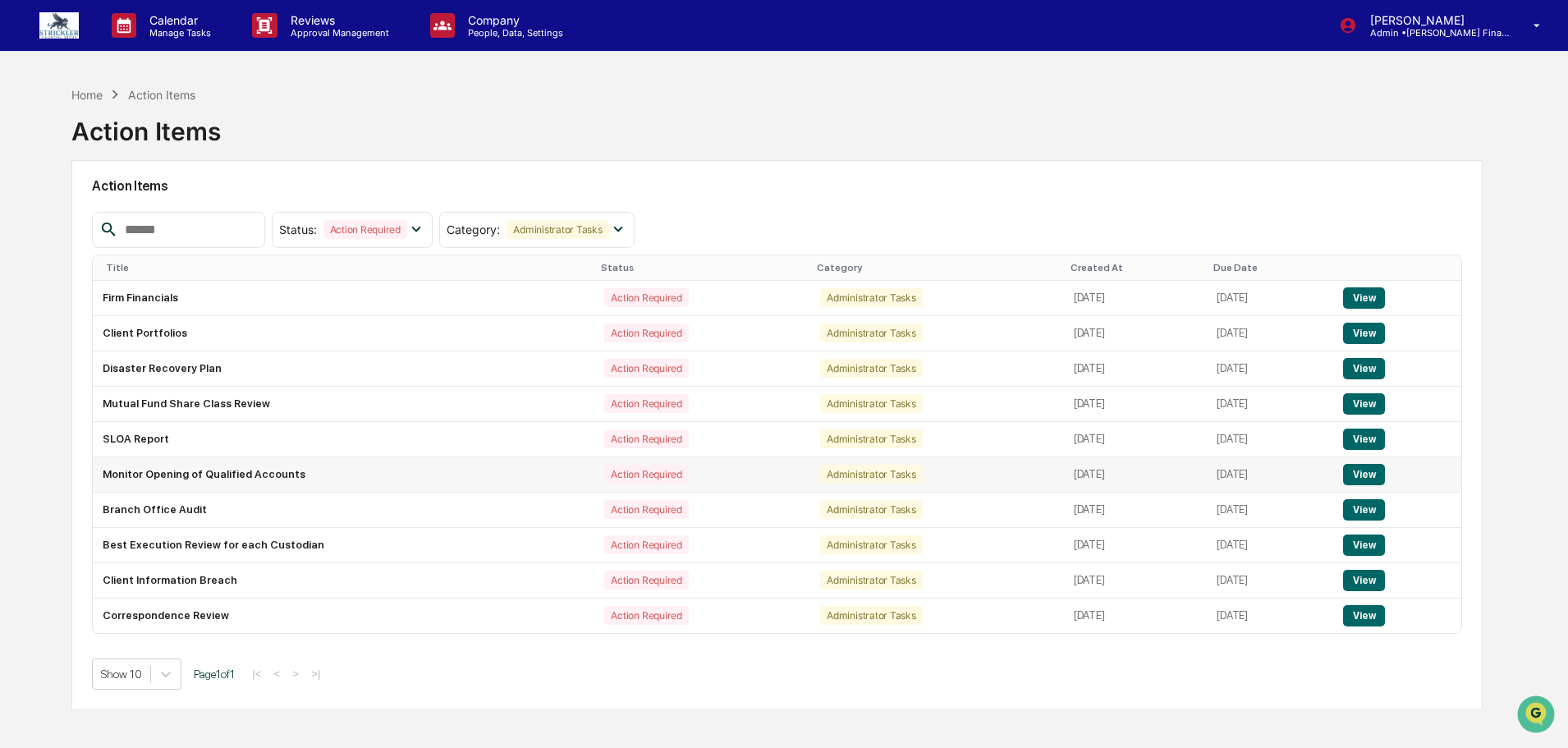
click at [209, 482] on td "Monitor Opening of Qualified Accounts" at bounding box center [343, 474] width 502 height 35
